Goal: Book appointment/travel/reservation

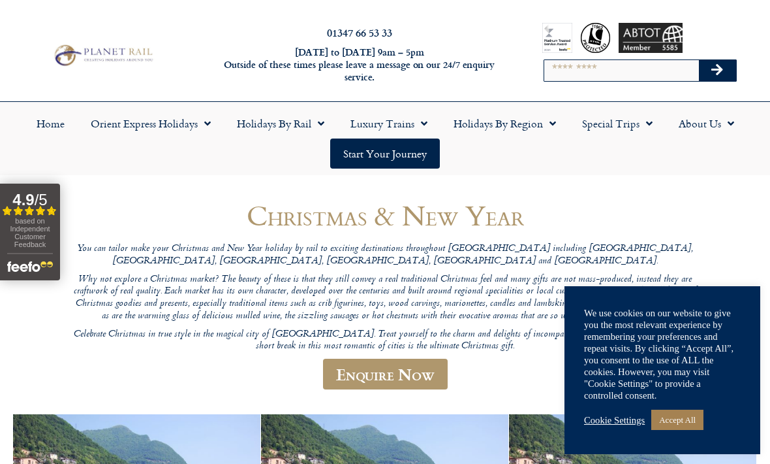
click at [286, 129] on link "Holidays by Rail" at bounding box center [281, 123] width 114 height 30
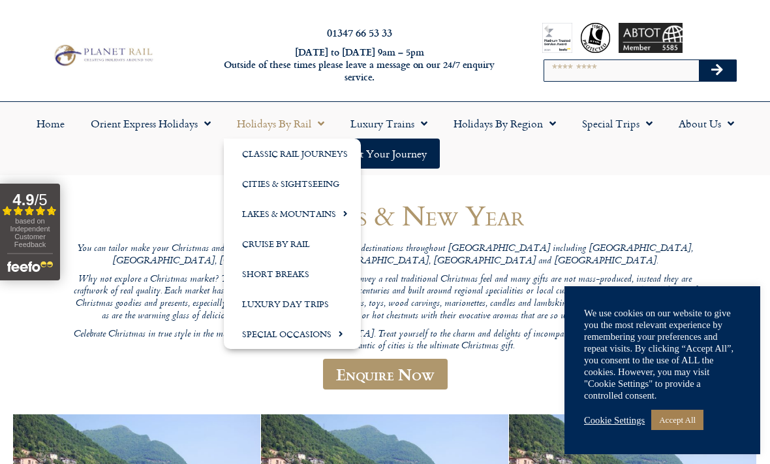
click at [330, 147] on link "Classic Rail Journeys" at bounding box center [292, 153] width 137 height 30
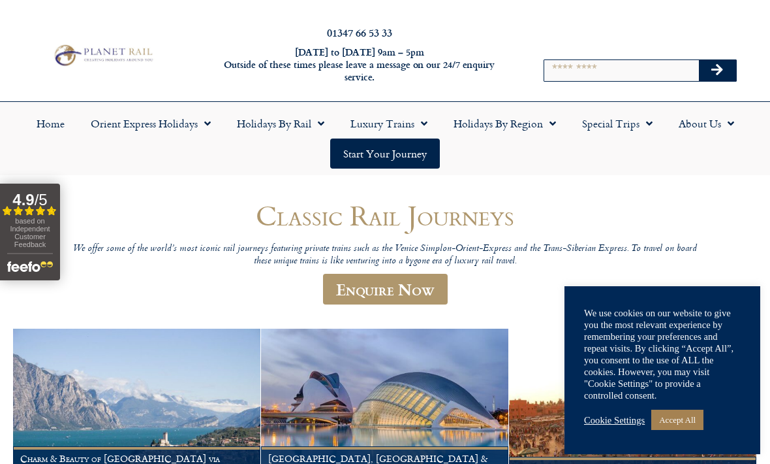
click at [693, 413] on link "Accept All" at bounding box center [678, 419] width 52 height 20
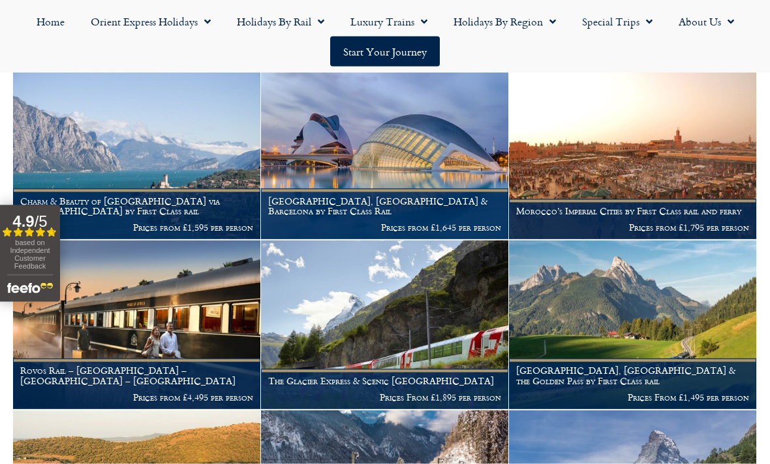
scroll to position [258, 0]
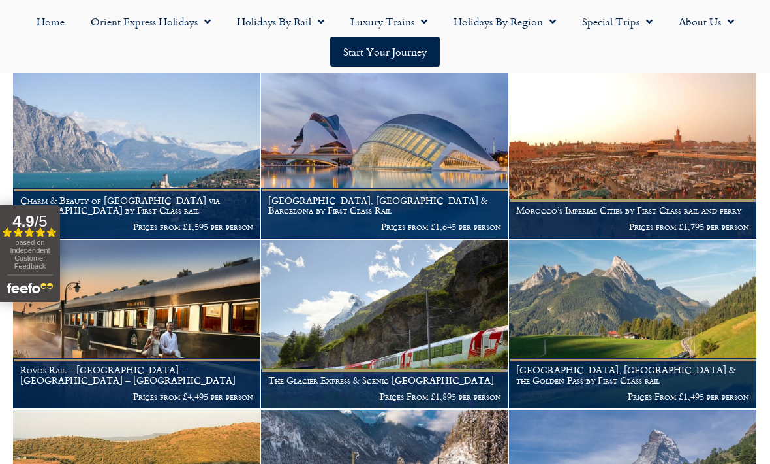
click at [411, 291] on img at bounding box center [384, 324] width 247 height 168
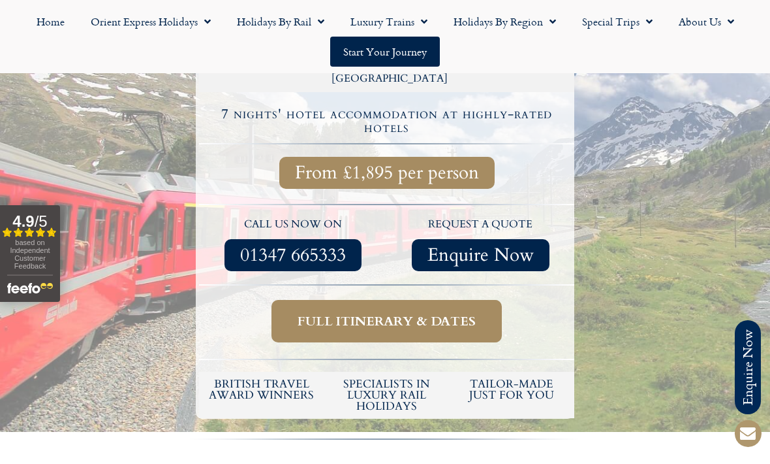
scroll to position [403, 0]
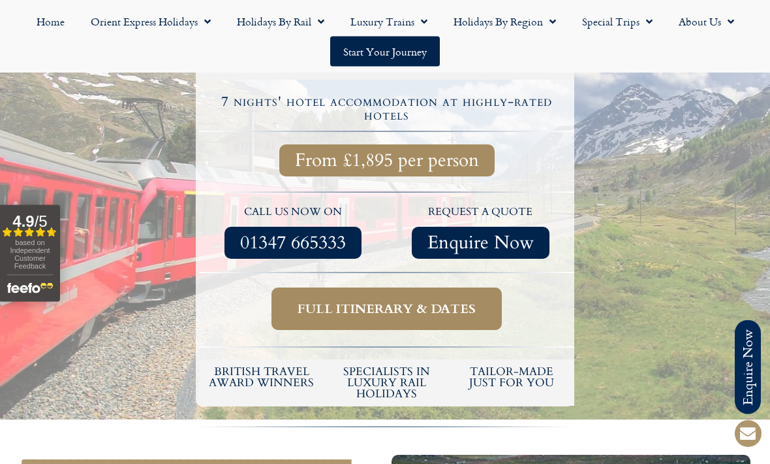
click at [407, 301] on span "Full itinerary & dates" at bounding box center [387, 309] width 178 height 16
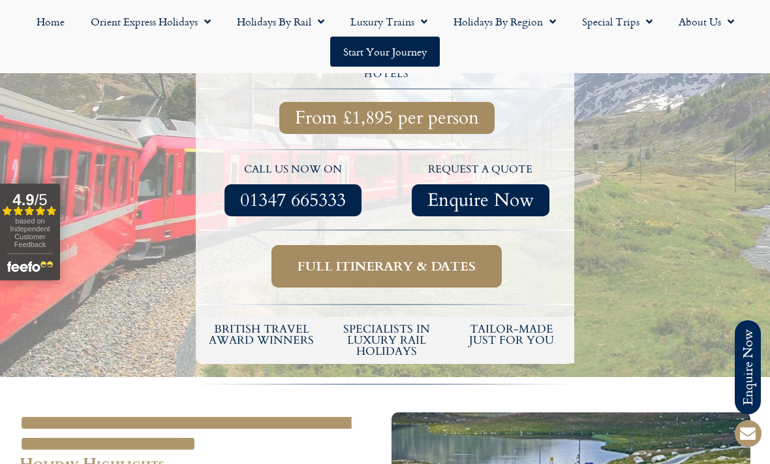
scroll to position [447, 0]
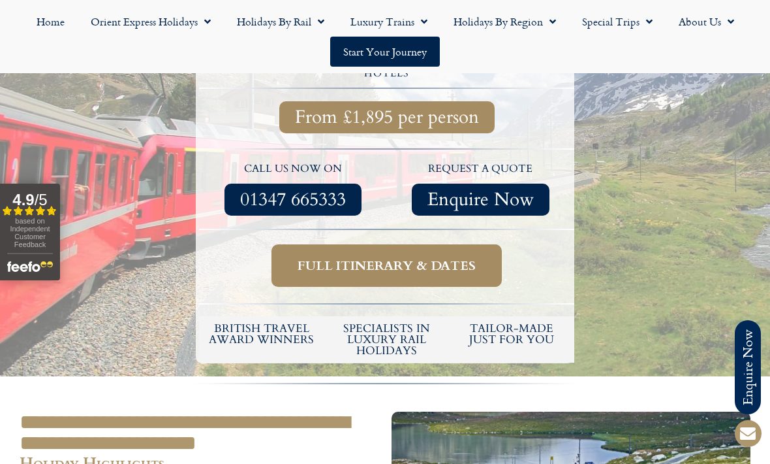
click at [394, 257] on span "Full itinerary & dates" at bounding box center [387, 265] width 178 height 16
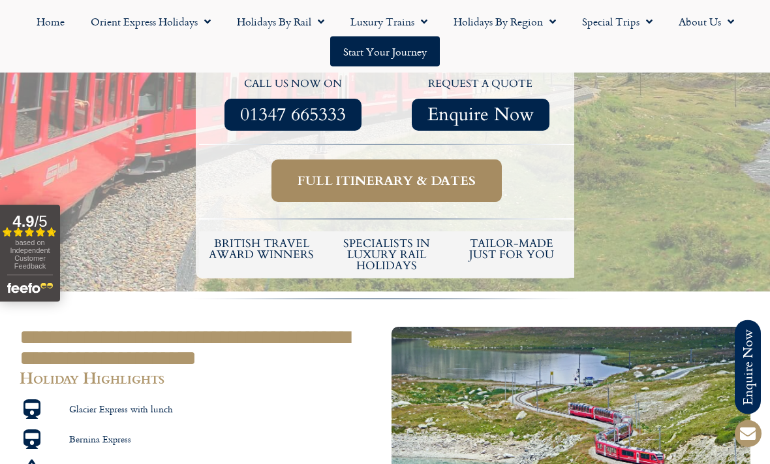
scroll to position [529, 0]
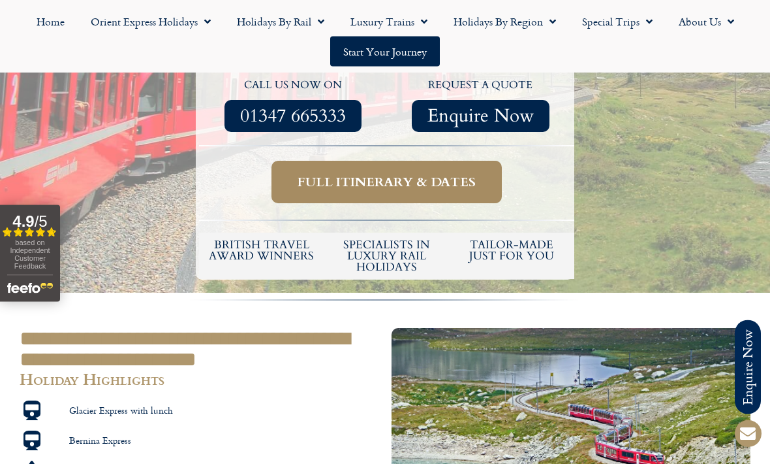
click at [439, 174] on span "Full itinerary & dates" at bounding box center [387, 182] width 178 height 16
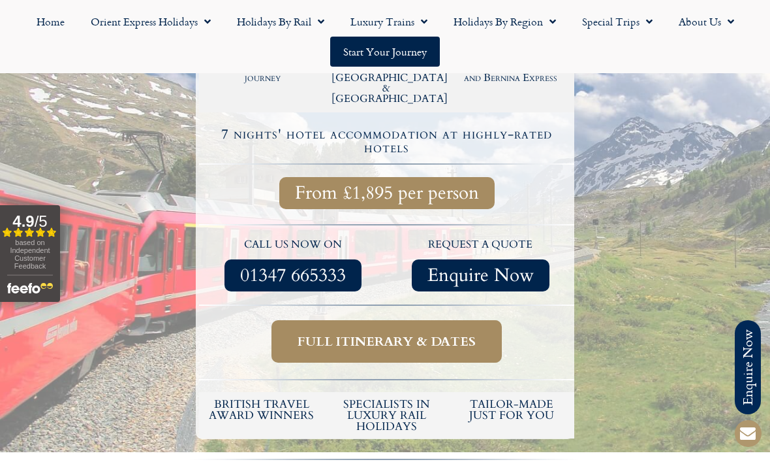
scroll to position [372, 0]
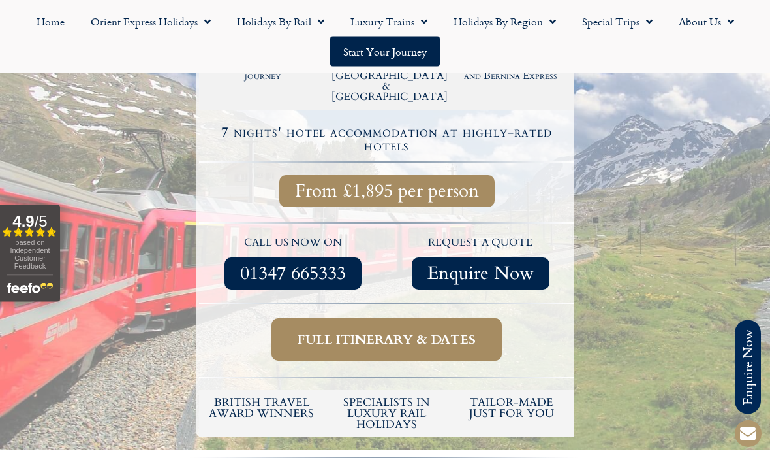
click at [403, 332] on span "Full itinerary & dates" at bounding box center [387, 340] width 178 height 16
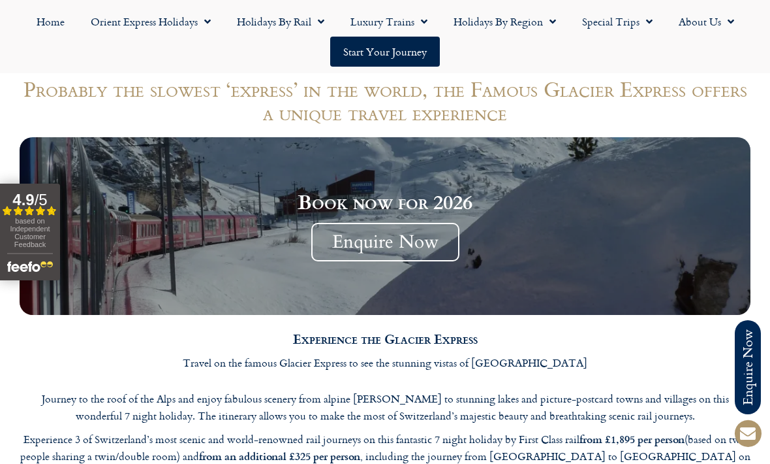
scroll to position [1156, 0]
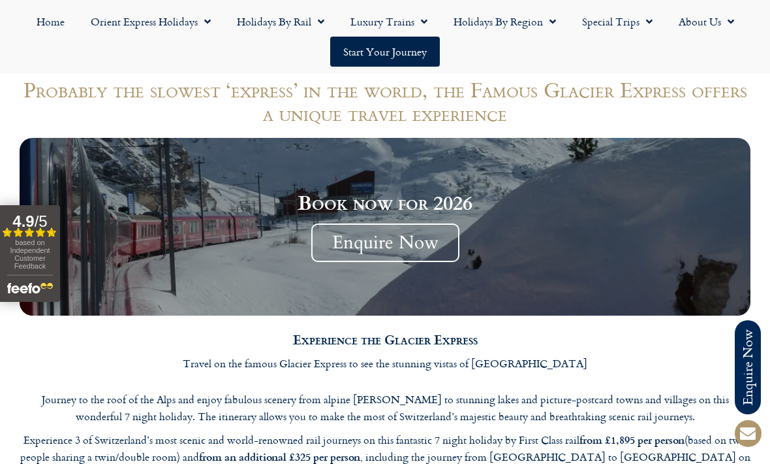
click at [410, 223] on span "Enquire Now" at bounding box center [385, 242] width 148 height 39
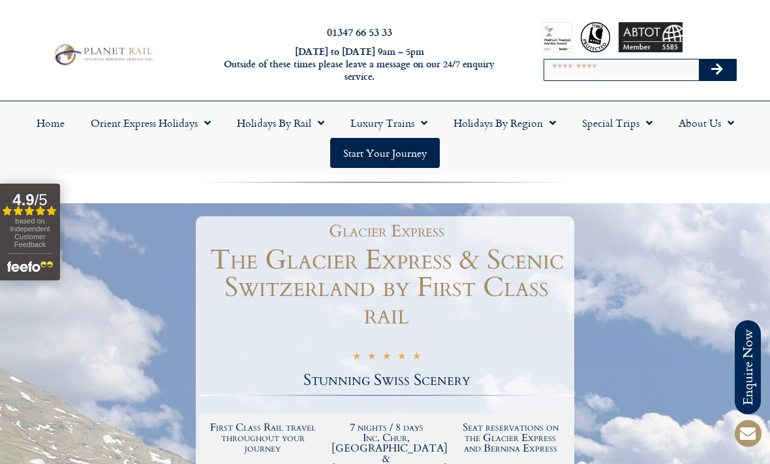
scroll to position [0, 0]
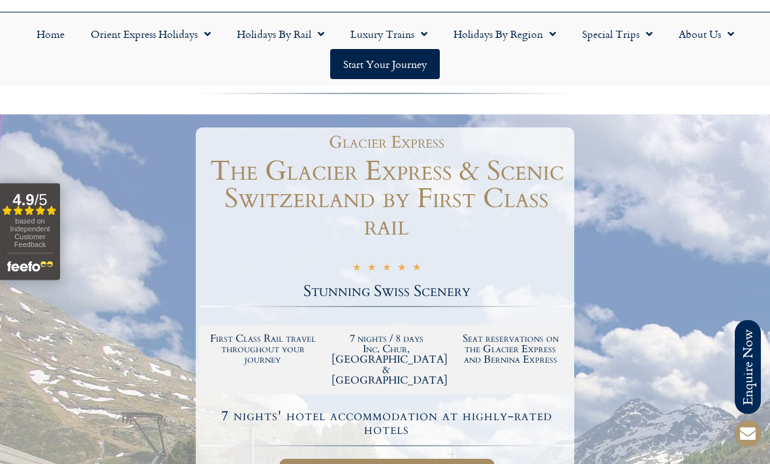
scroll to position [59, 0]
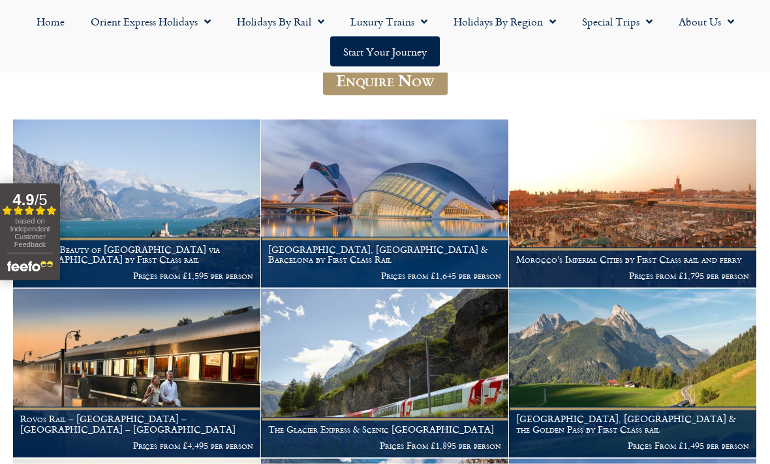
scroll to position [197, 0]
